Goal: Check status

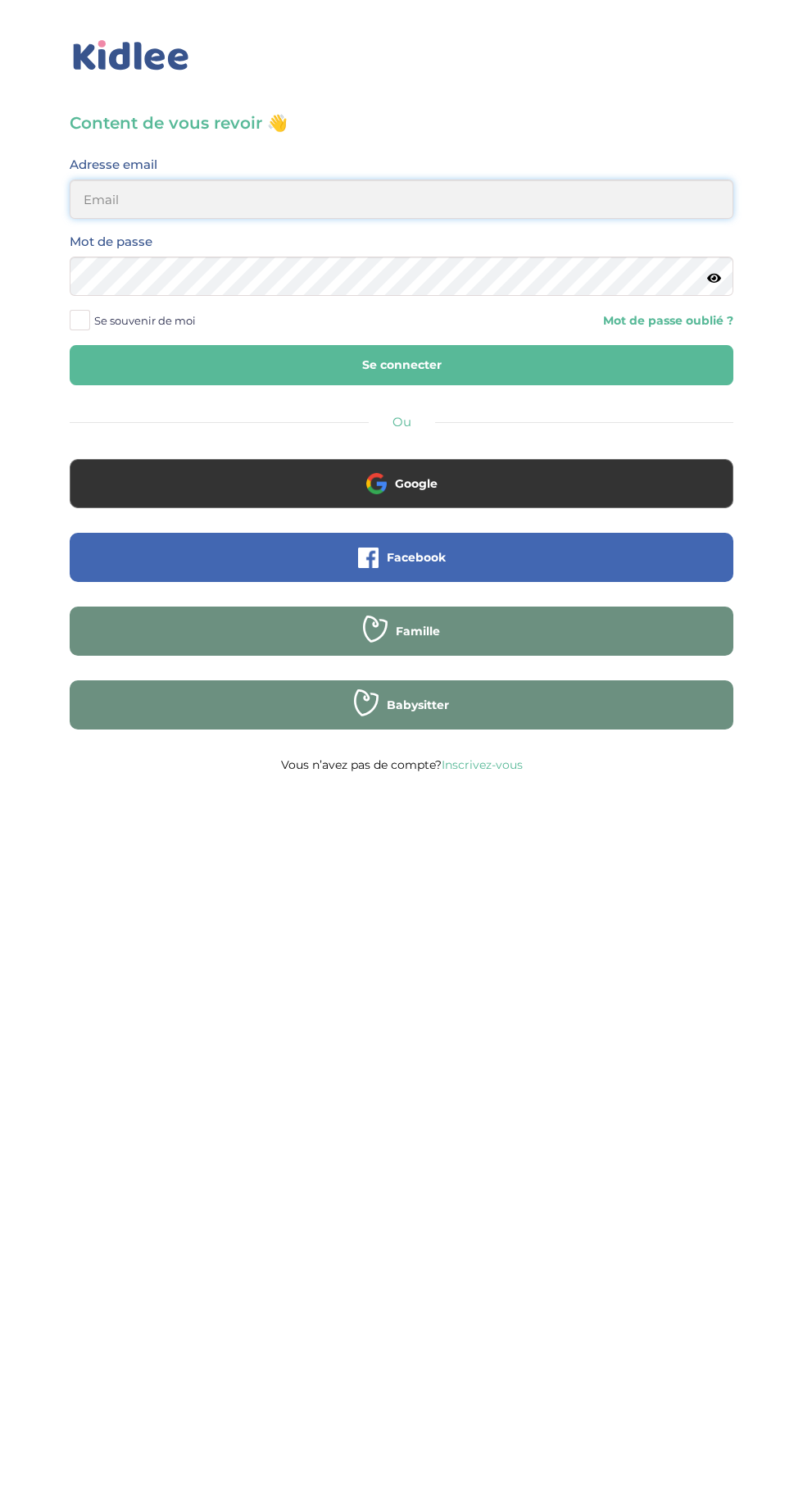
click at [621, 208] on input "email" at bounding box center [402, 199] width 664 height 39
type input "[EMAIL_ADDRESS][DOMAIN_NAME]"
click at [70, 345] on button "Se connecter" at bounding box center [402, 365] width 664 height 40
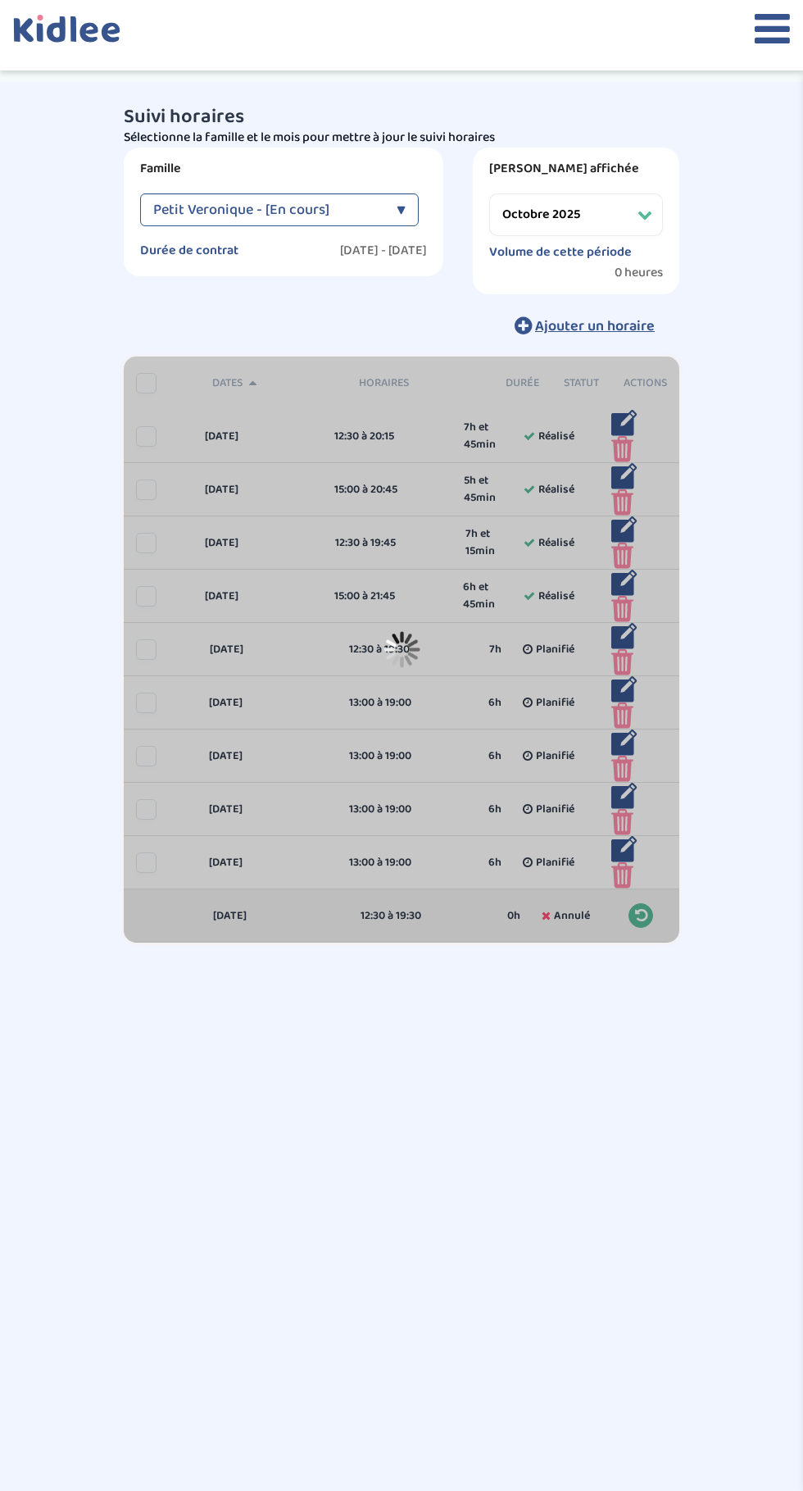
select select "octobre 2025"
